Goal: Navigation & Orientation: Find specific page/section

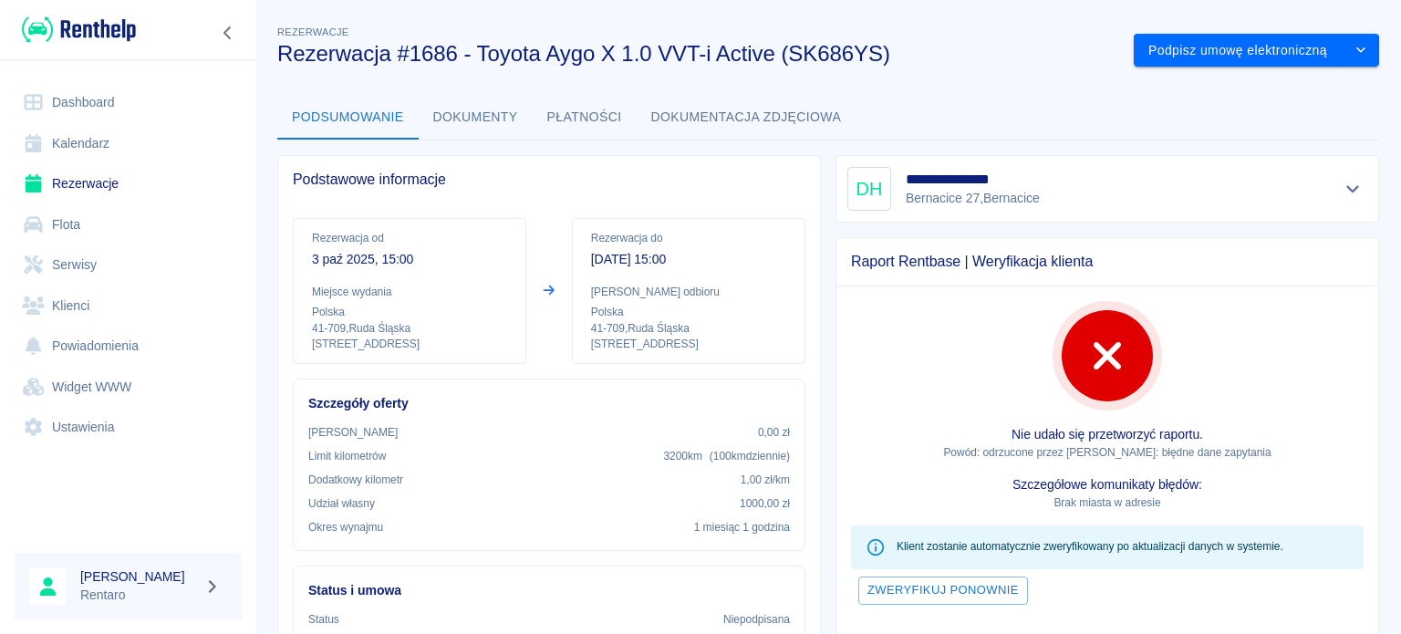
click at [86, 130] on link "Kalendarz" at bounding box center [128, 143] width 227 height 41
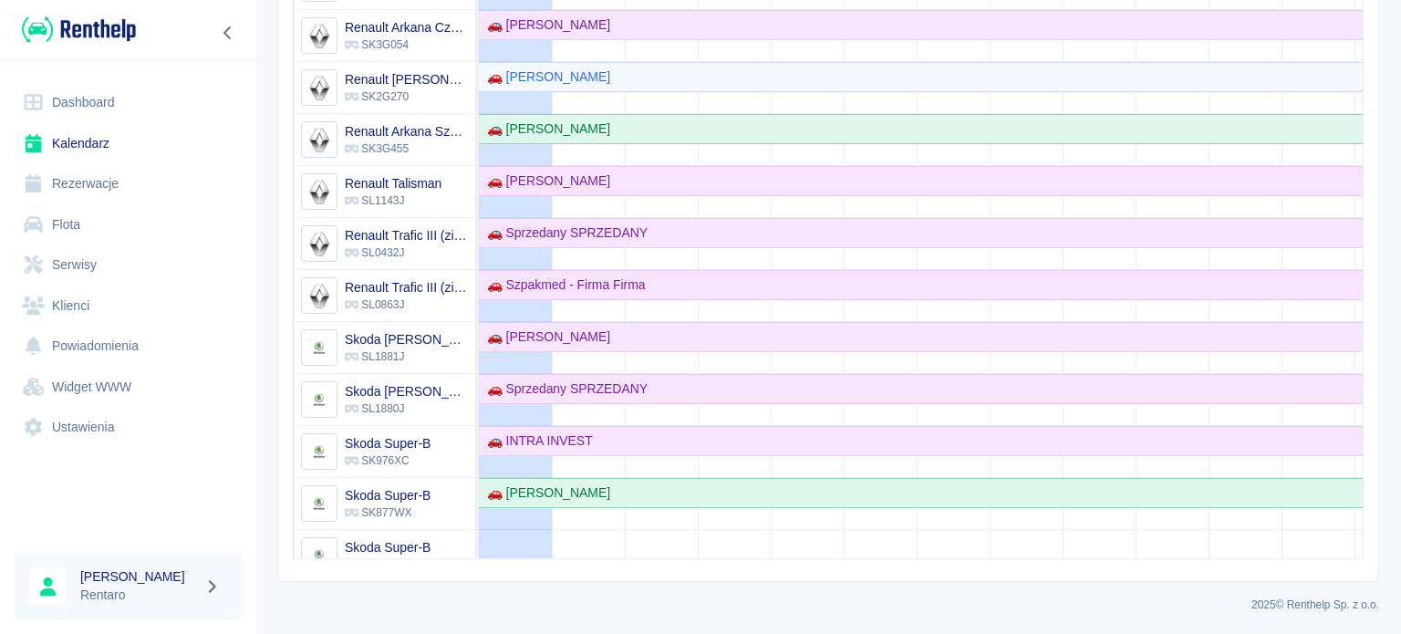
scroll to position [660, 0]
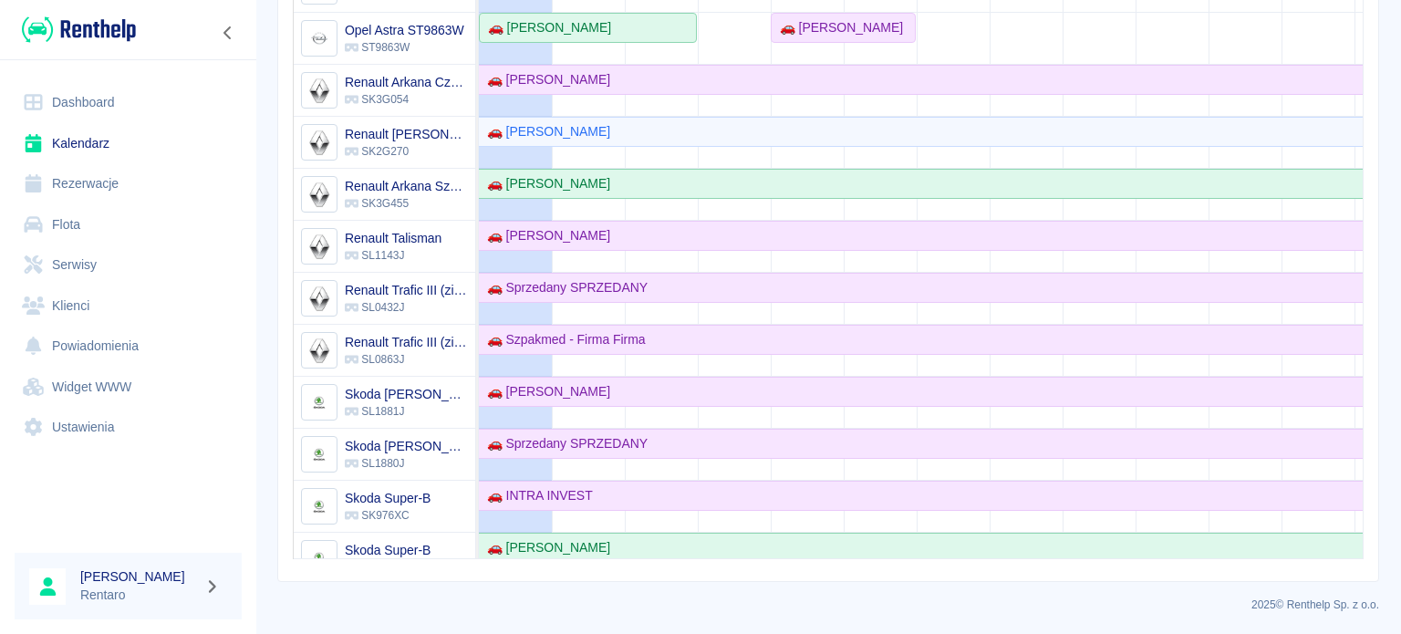
click at [95, 135] on link "Kalendarz" at bounding box center [128, 143] width 227 height 41
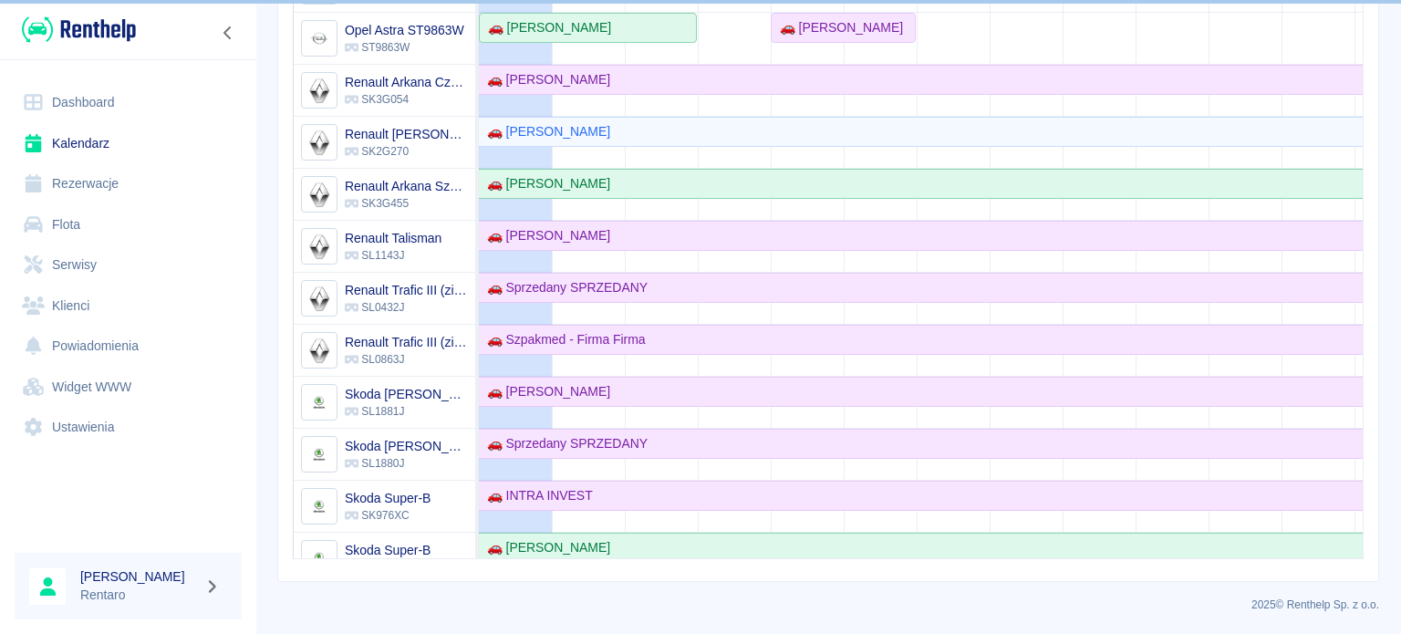
click at [95, 134] on link "Kalendarz" at bounding box center [128, 143] width 227 height 41
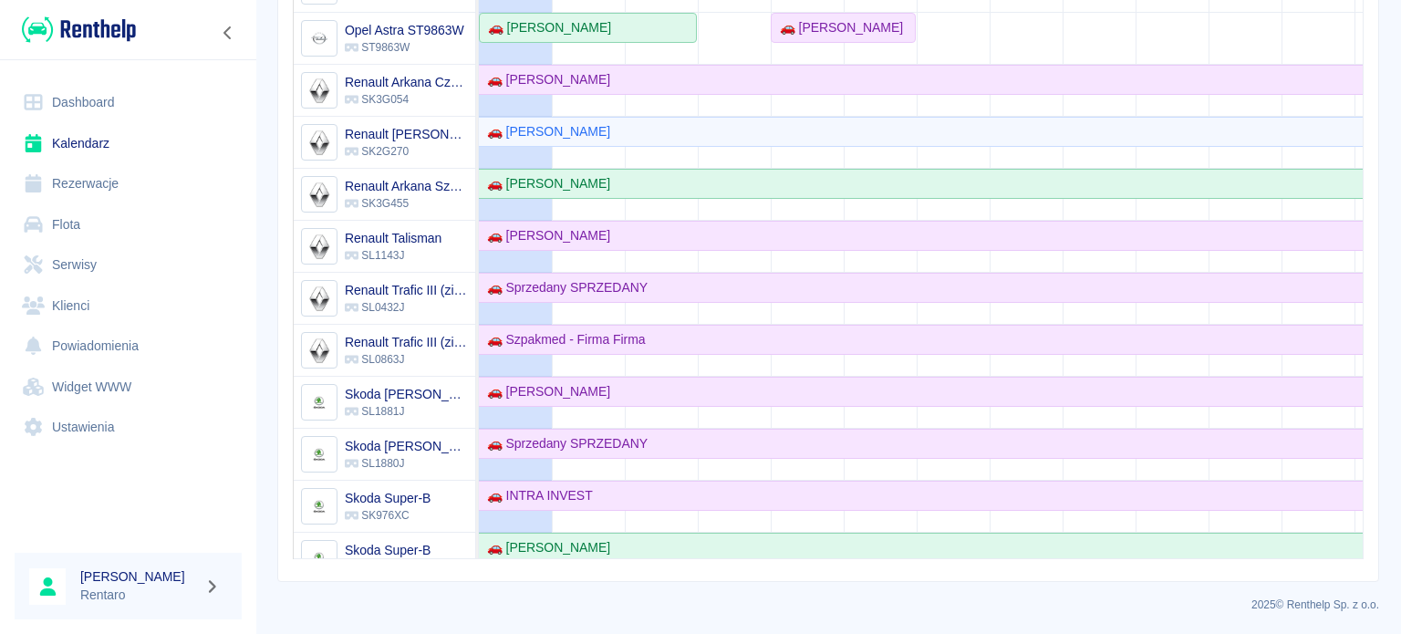
click at [95, 134] on link "Kalendarz" at bounding box center [128, 143] width 227 height 41
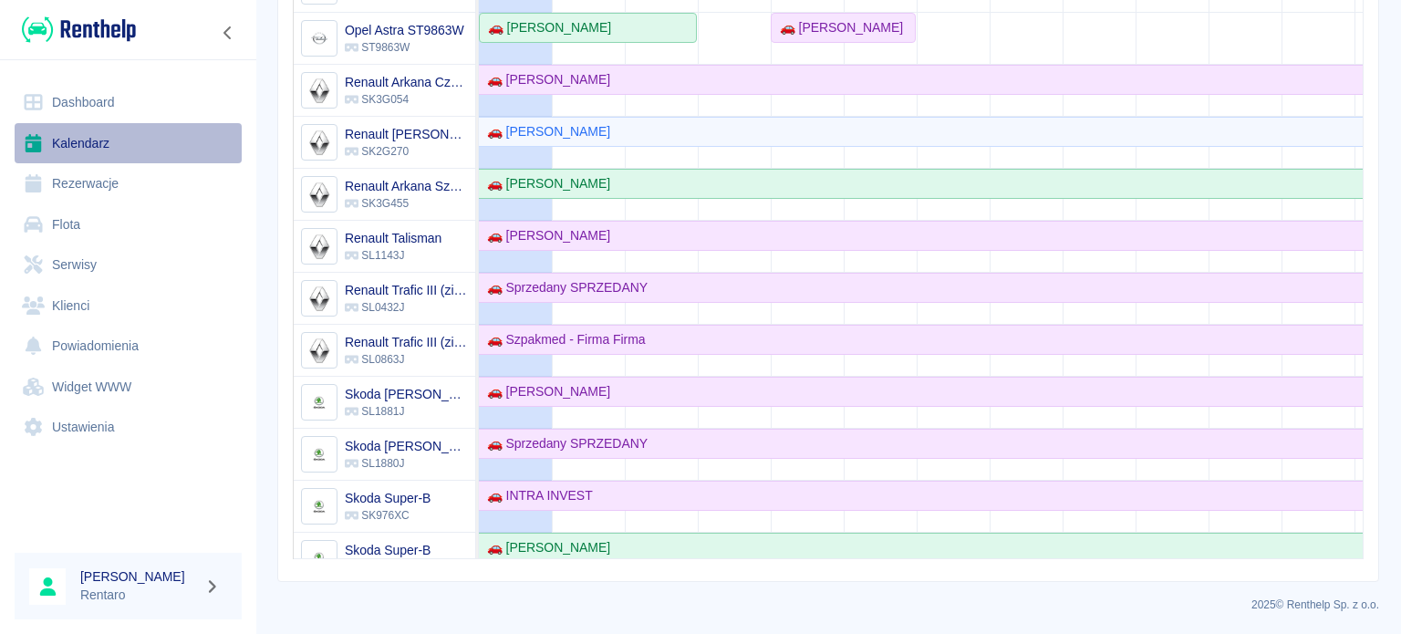
click at [95, 134] on link "Kalendarz" at bounding box center [128, 143] width 227 height 41
